Goal: Check status: Check status

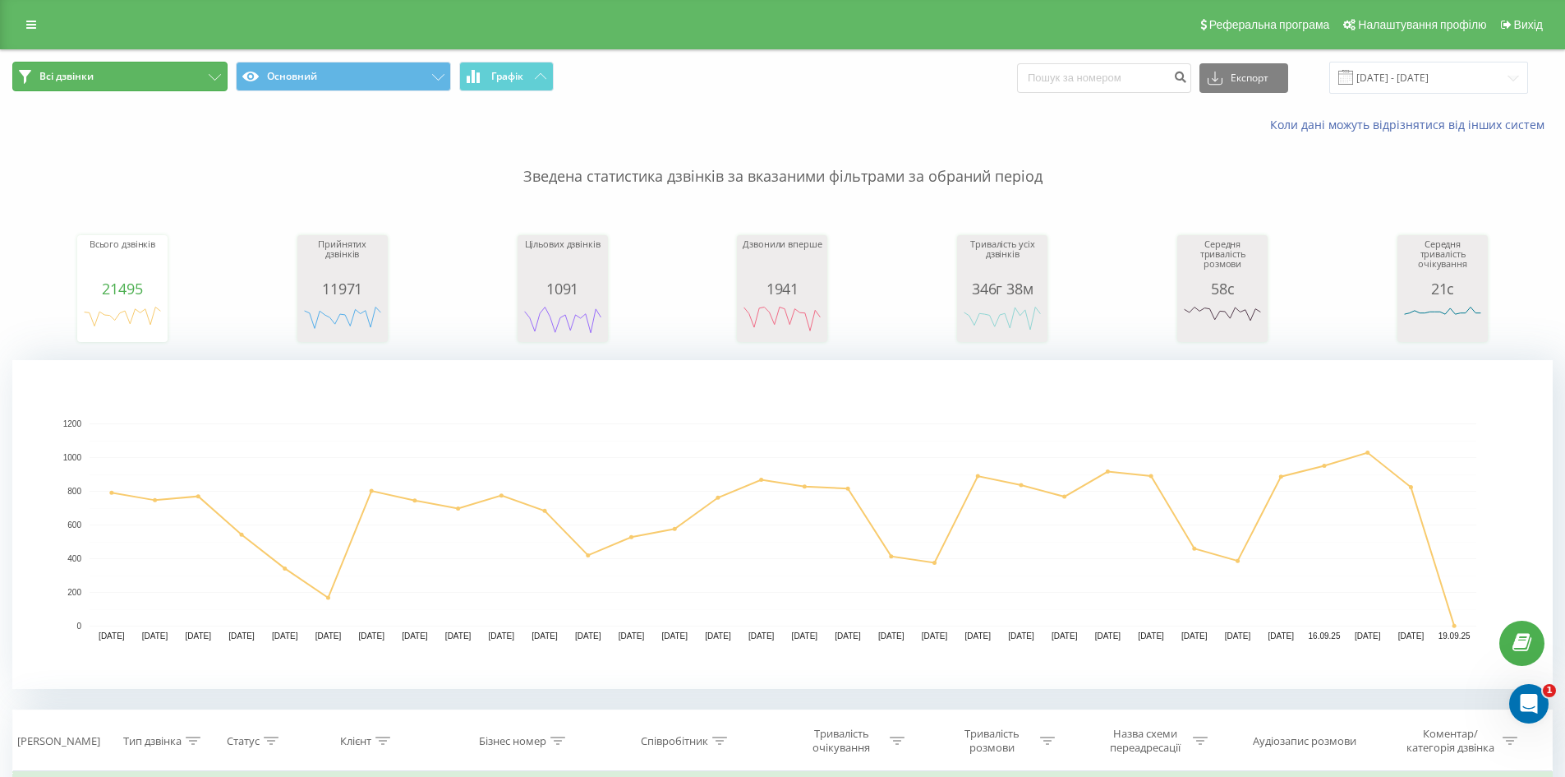
click at [85, 77] on span "Всі дзвінки" at bounding box center [66, 76] width 54 height 13
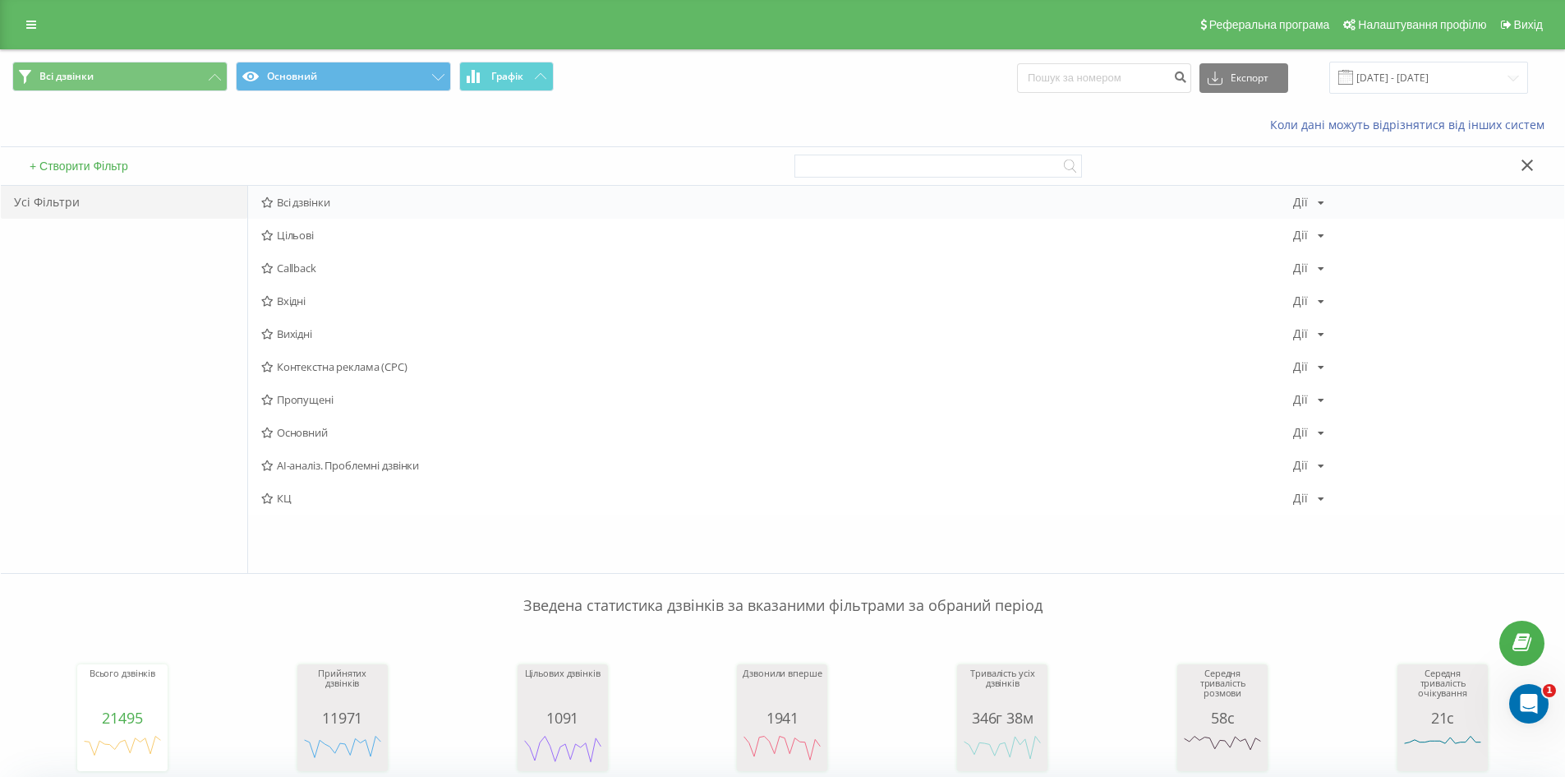
click at [306, 205] on span "Всі дзвінки" at bounding box center [777, 202] width 1032 height 12
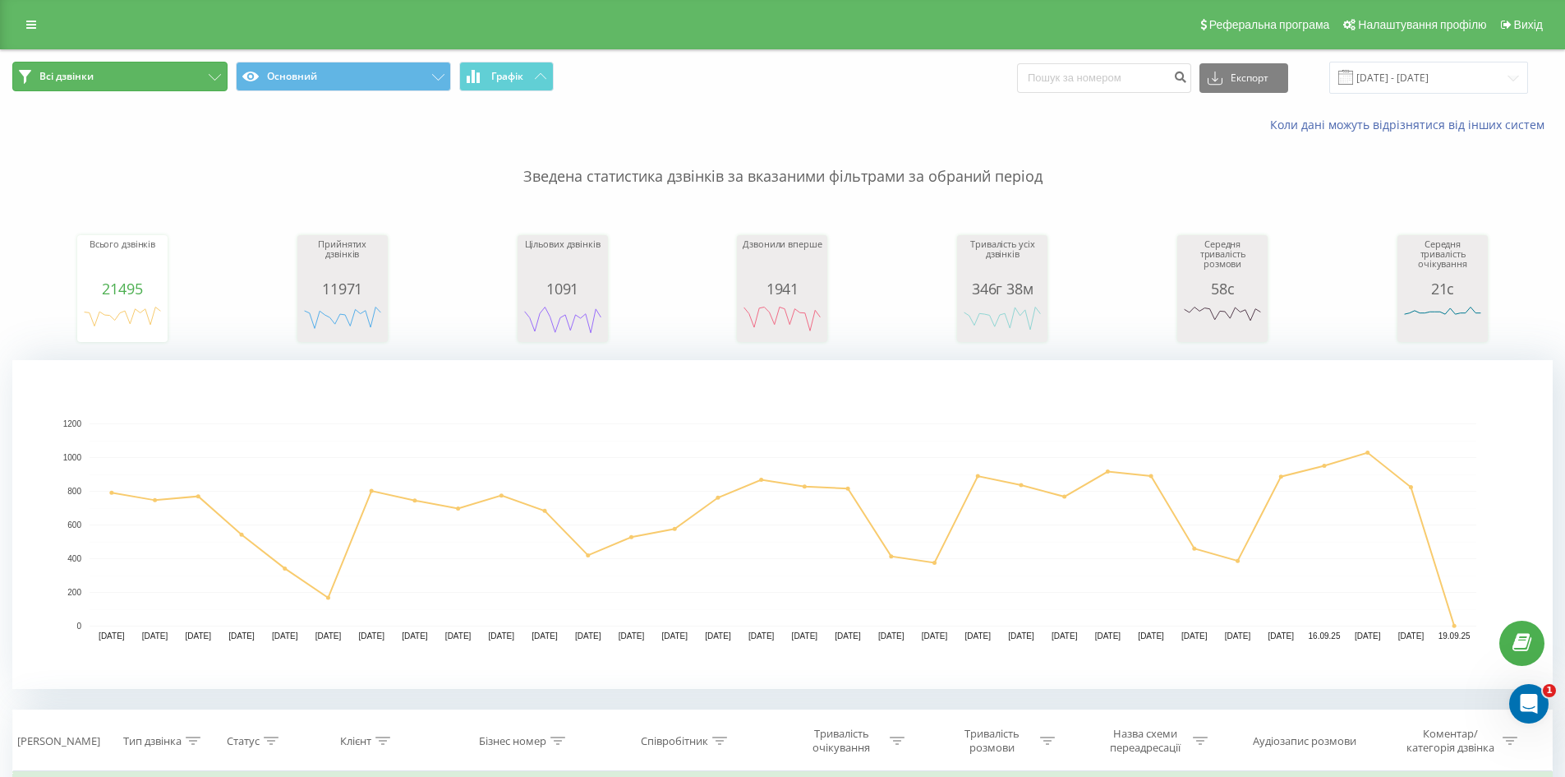
click at [98, 73] on button "Всі дзвінки" at bounding box center [119, 77] width 215 height 30
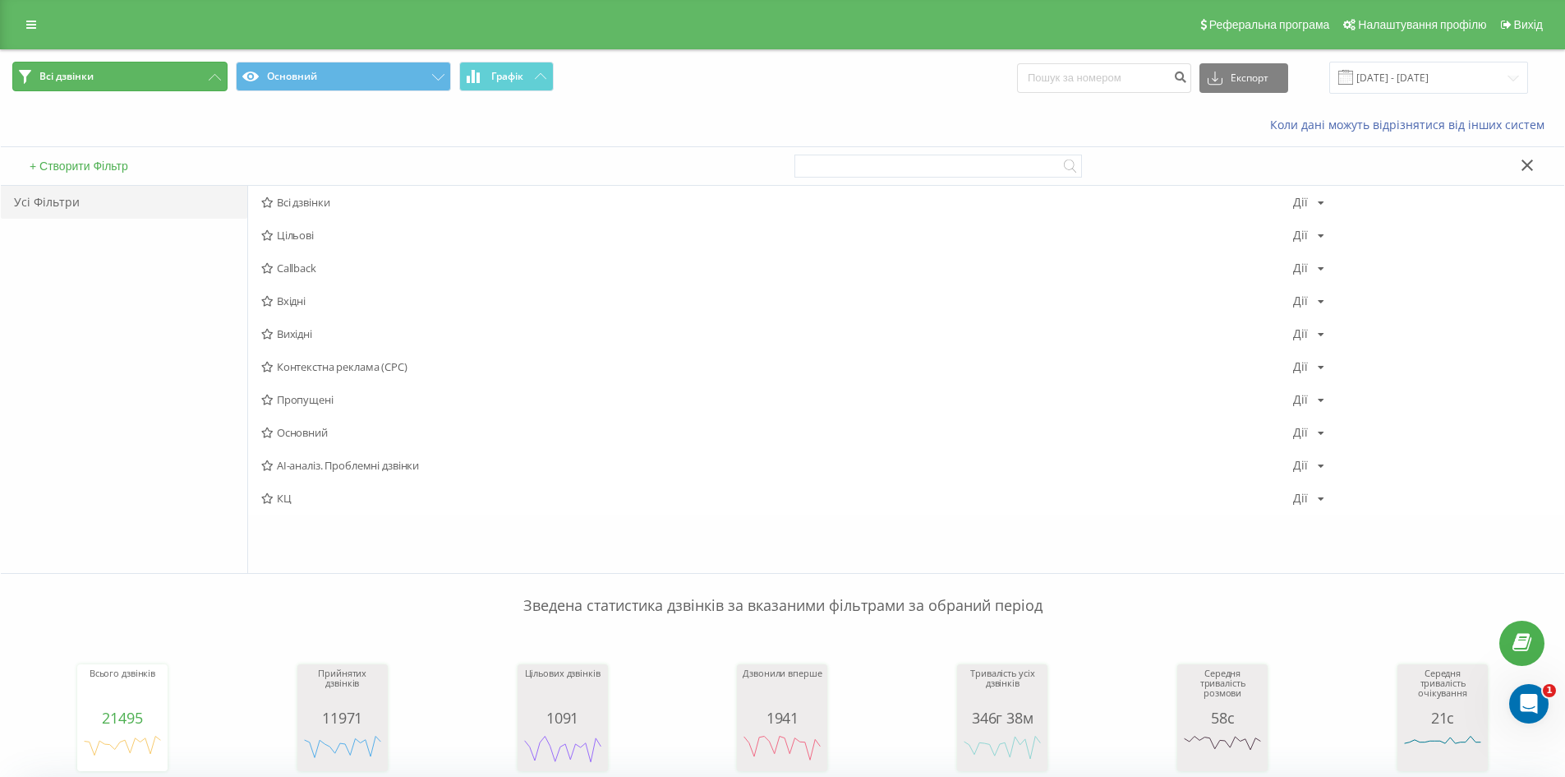
click at [131, 83] on button "Всі дзвінки" at bounding box center [119, 77] width 215 height 30
